Goal: Task Accomplishment & Management: Manage account settings

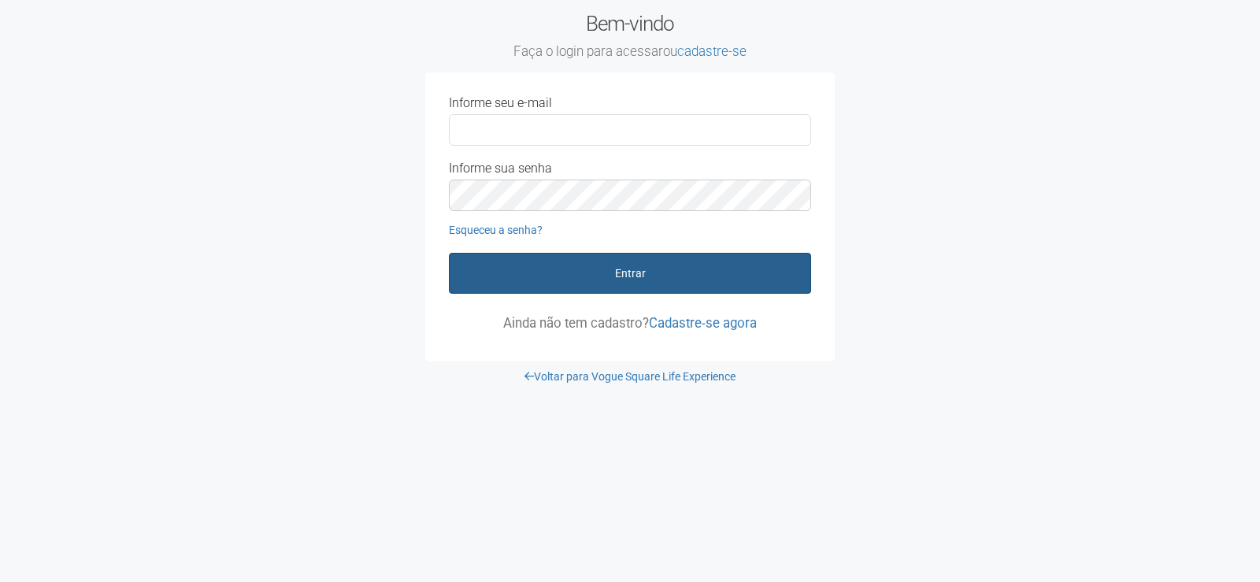
type input "**********"
click at [539, 276] on button "Entrar" at bounding box center [630, 273] width 362 height 41
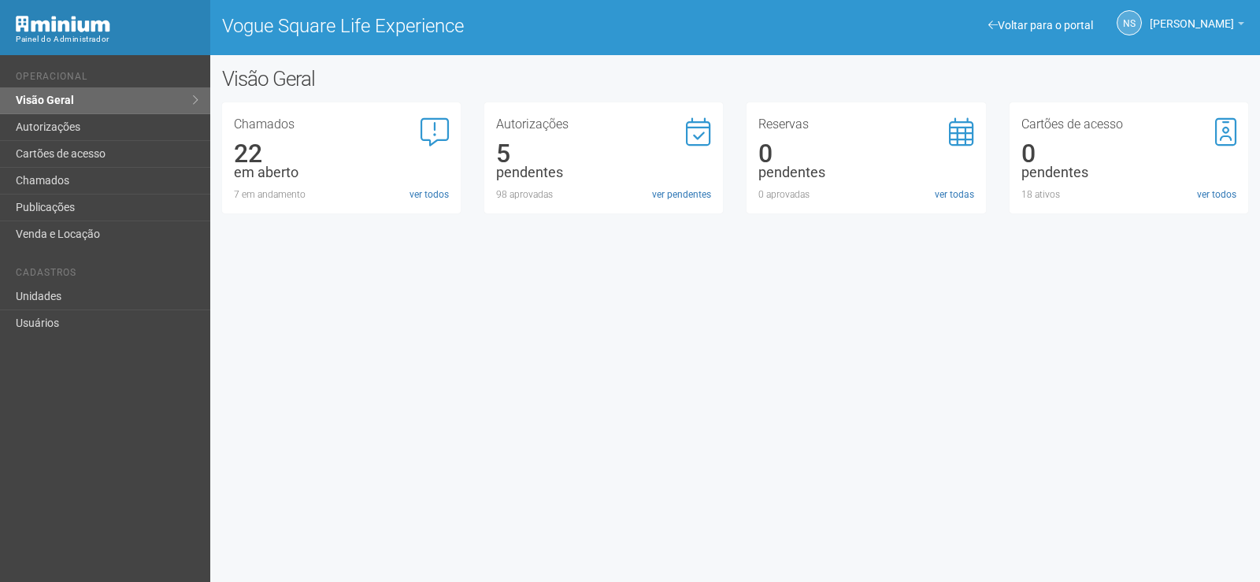
click at [824, 391] on div "Voltar para o portal Operacional Visão Geral Autorizações Cartões de acesso Cha…" at bounding box center [630, 318] width 1260 height 527
click at [661, 196] on link "ver pendentes" at bounding box center [681, 194] width 59 height 14
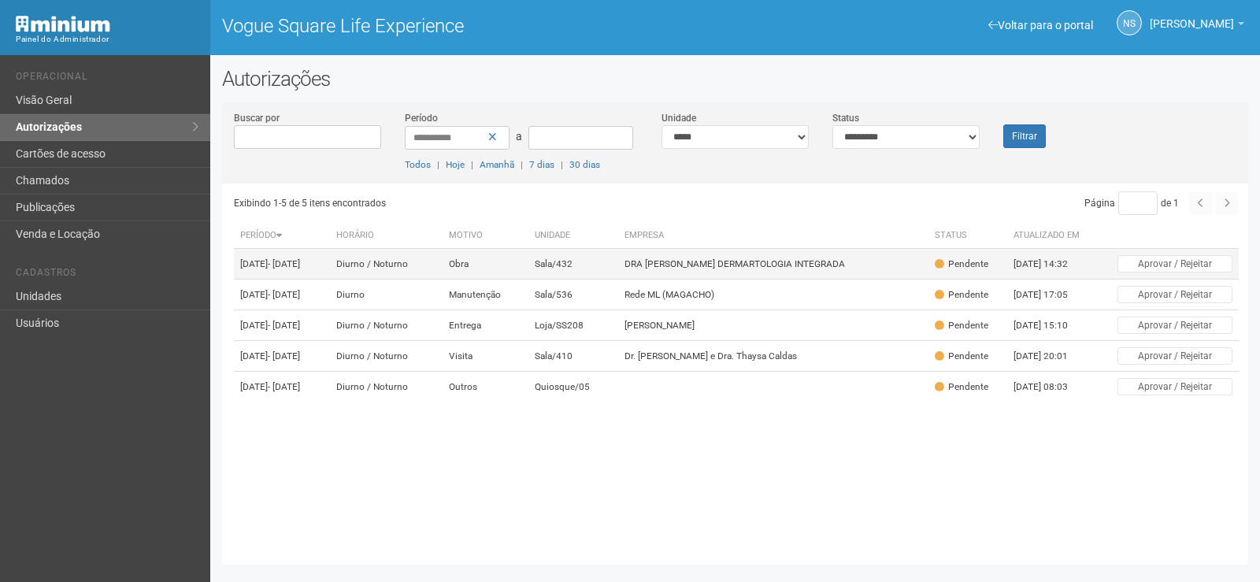
click at [672, 258] on td "DRA CLAUDIA DE CASTRO DERMARTOLOGIA INTEGRADA" at bounding box center [773, 264] width 310 height 31
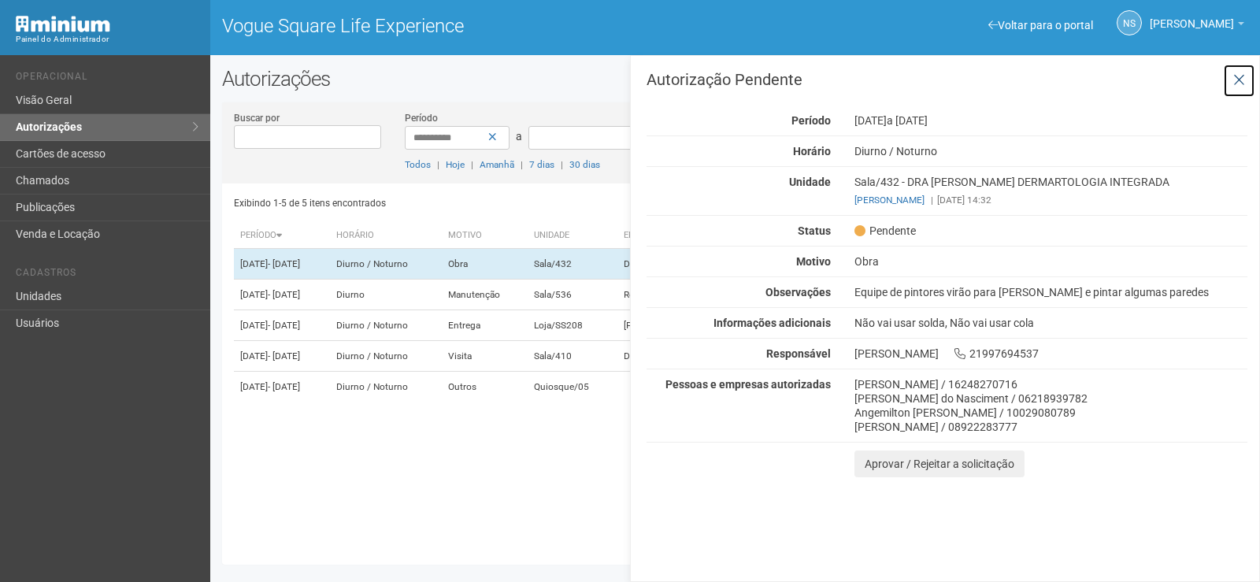
click at [1236, 87] on icon at bounding box center [1239, 80] width 12 height 16
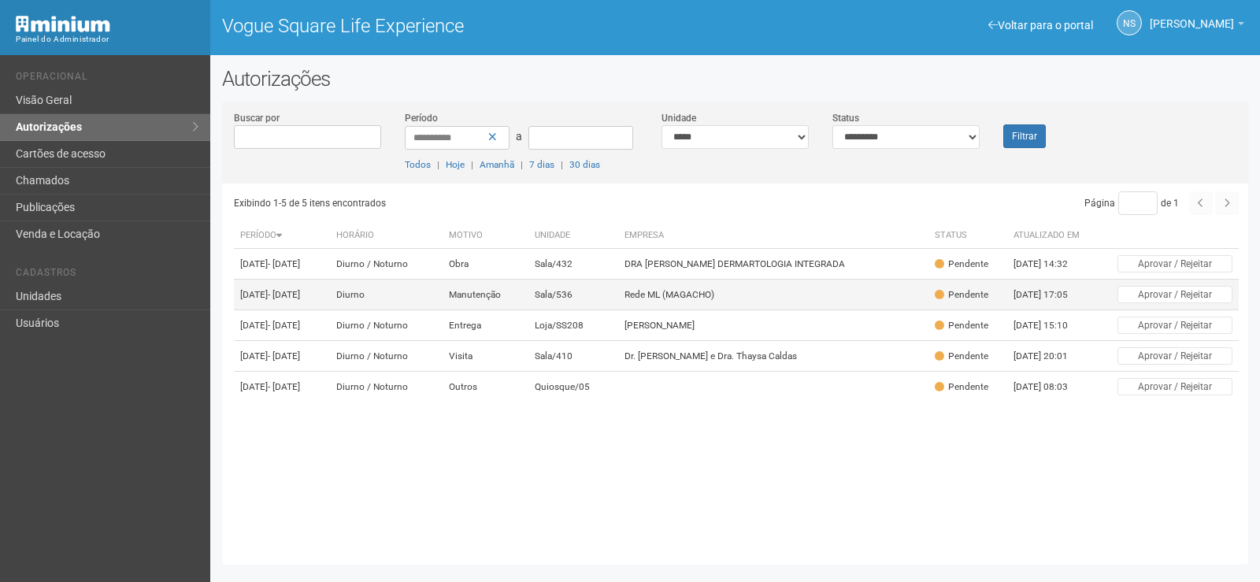
click at [587, 310] on td "Sala/536" at bounding box center [573, 295] width 90 height 31
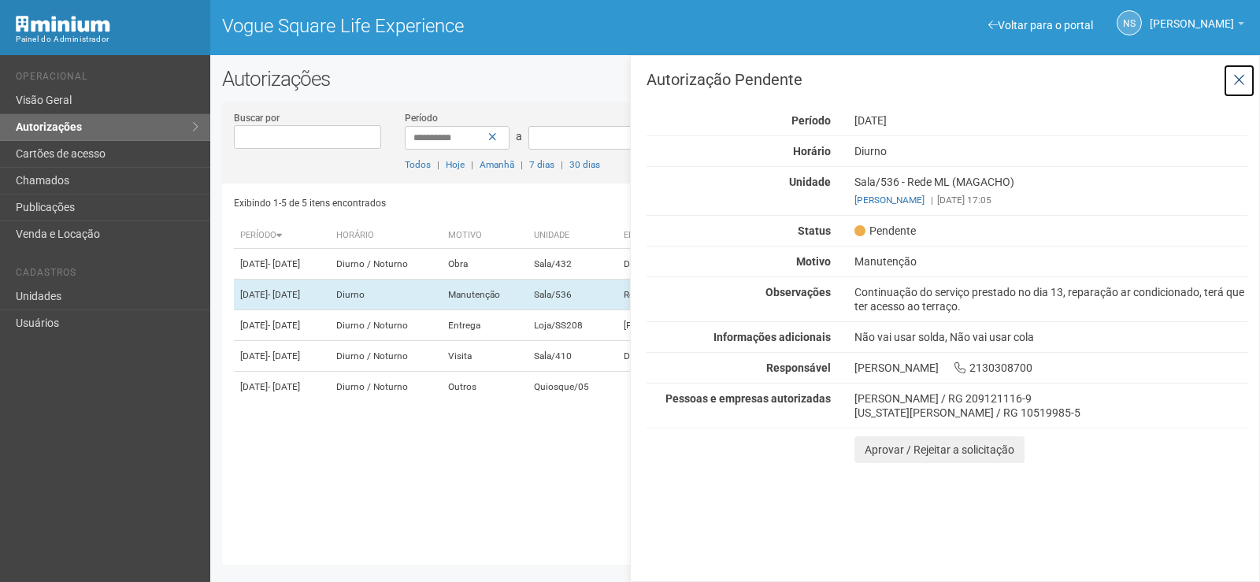
click at [1237, 96] on button at bounding box center [1239, 81] width 32 height 34
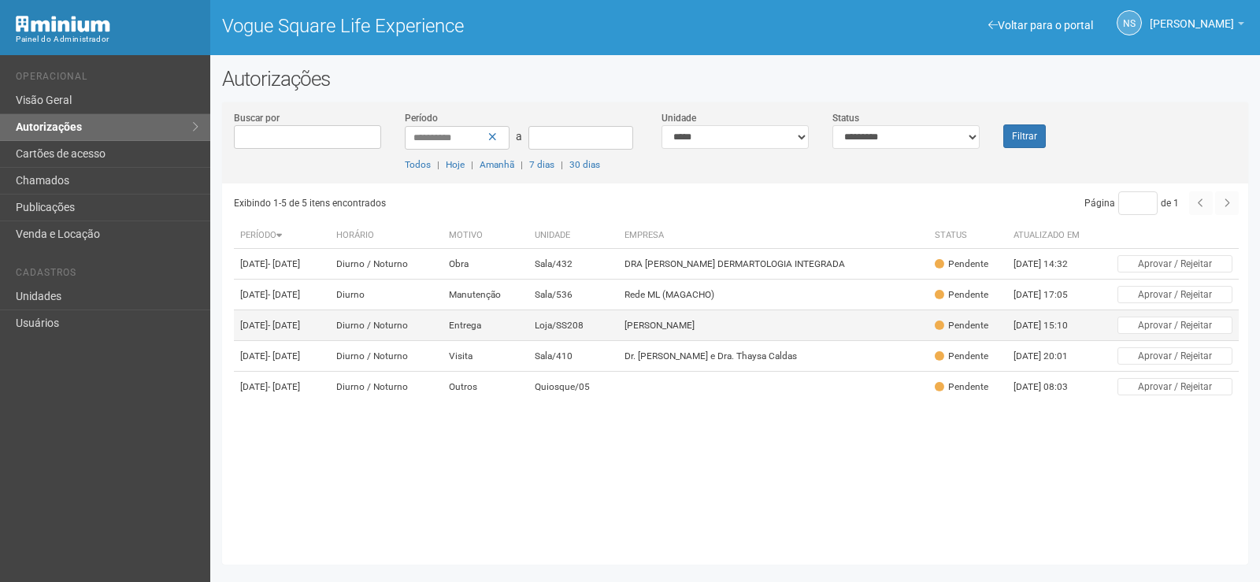
click at [742, 341] on td "Marcela Coelho Pereira" at bounding box center [773, 325] width 310 height 31
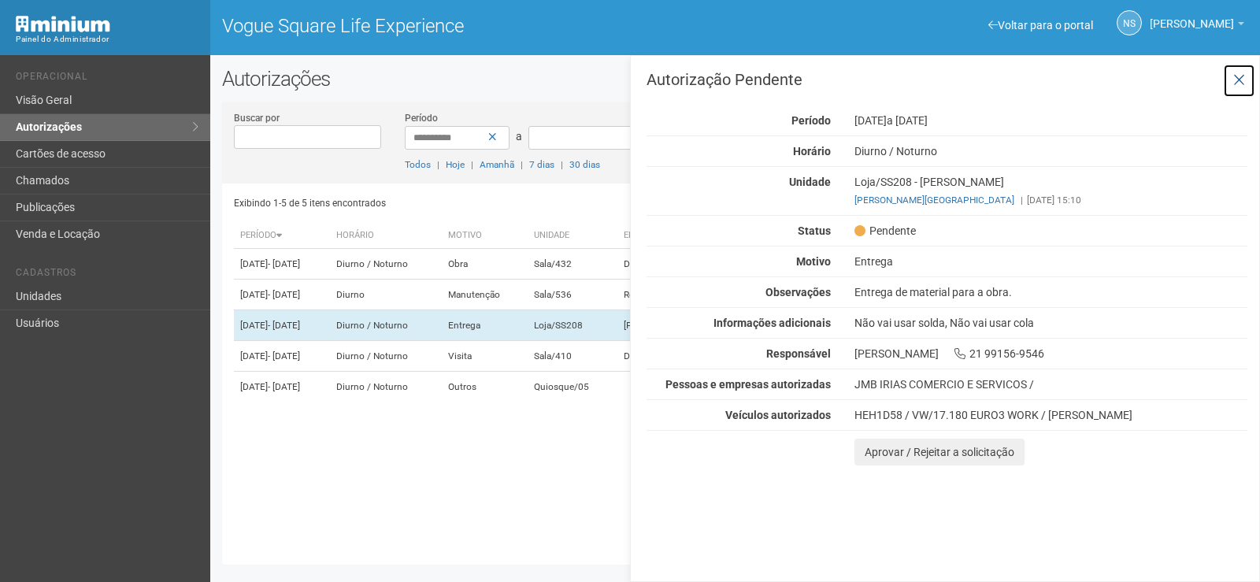
click at [1236, 65] on button at bounding box center [1239, 81] width 32 height 34
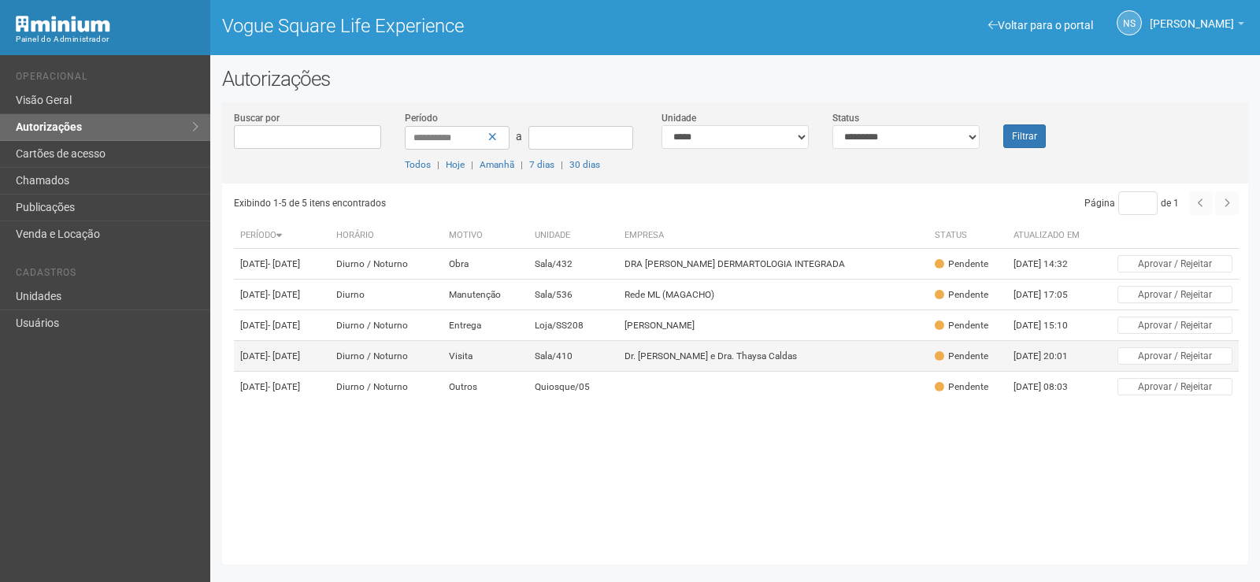
click at [788, 372] on td "Dr. Egon Melo e Dra. Thaysa Caldas" at bounding box center [773, 356] width 310 height 31
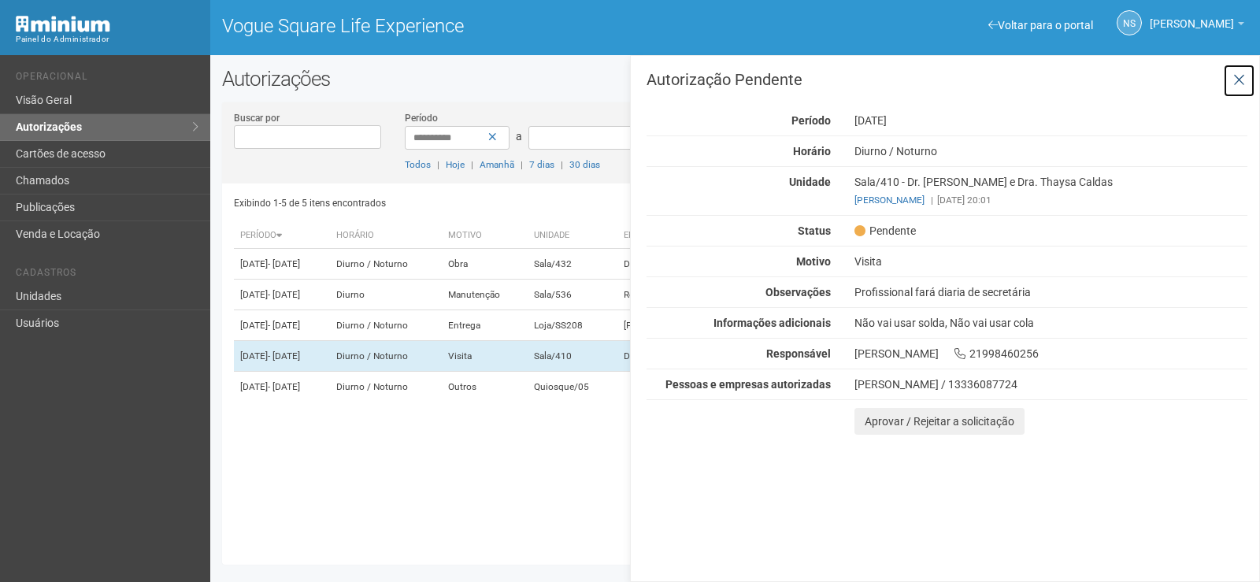
click at [1236, 85] on icon at bounding box center [1239, 80] width 12 height 16
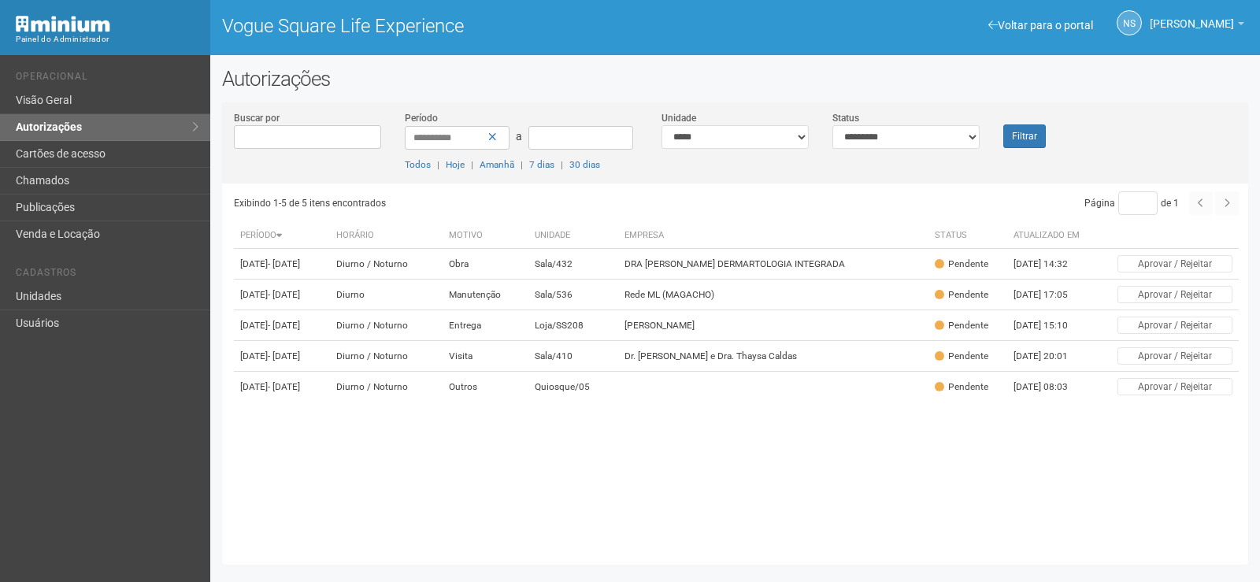
click at [676, 453] on div "Exibindo 1-5 de 5 itens encontrados Página * de 1 Período Horário Motivo Unidad…" at bounding box center [741, 367] width 1014 height 369
